Goal: Task Accomplishment & Management: Complete application form

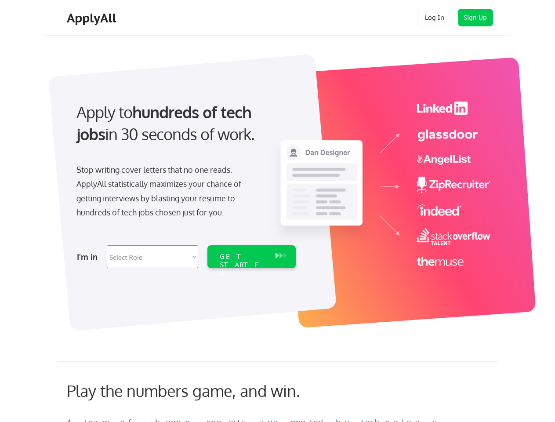
click at [277, 211] on div "Apply to hundreds of tech jobs in 30 seconds of work. Stop writing cover letter…" at bounding box center [185, 182] width 246 height 180
click at [278, 188] on div "Apply to hundreds of tech jobs in 30 seconds of work. Stop writing cover letter…" at bounding box center [185, 182] width 246 height 180
click at [185, 182] on div "Stop writing cover letters that no one reads. ApplyAll statistically maximizes …" at bounding box center [166, 191] width 181 height 57
click at [184, 130] on div "Apply to hundreds of tech jobs in 30 seconds of work." at bounding box center [184, 123] width 216 height 44
click at [166, 193] on div "Stop writing cover letters that no one reads. ApplyAll statistically maximizes …" at bounding box center [166, 191] width 181 height 57
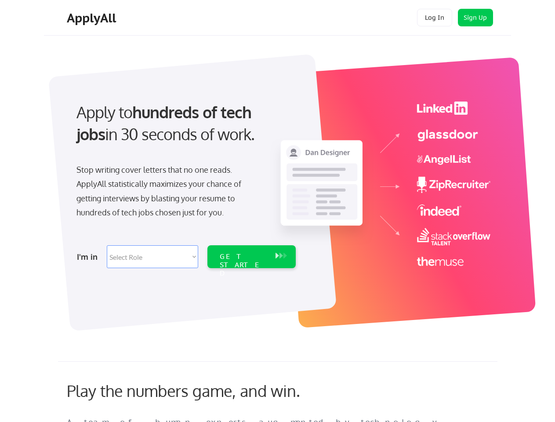
click at [185, 256] on select "Select Role Software Engineering Product Management Customer Success Sales UI/U…" at bounding box center [152, 256] width 91 height 23
click at [89, 256] on div "I'm in" at bounding box center [89, 256] width 25 height 14
click at [152, 256] on select "Select Role Software Engineering Product Management Customer Success Sales UI/U…" at bounding box center [152, 256] width 91 height 23
click at [251, 256] on div "GET STARTED" at bounding box center [243, 264] width 47 height 25
click at [243, 256] on div "GET STARTED" at bounding box center [243, 264] width 47 height 25
